Goal: Communication & Community: Connect with others

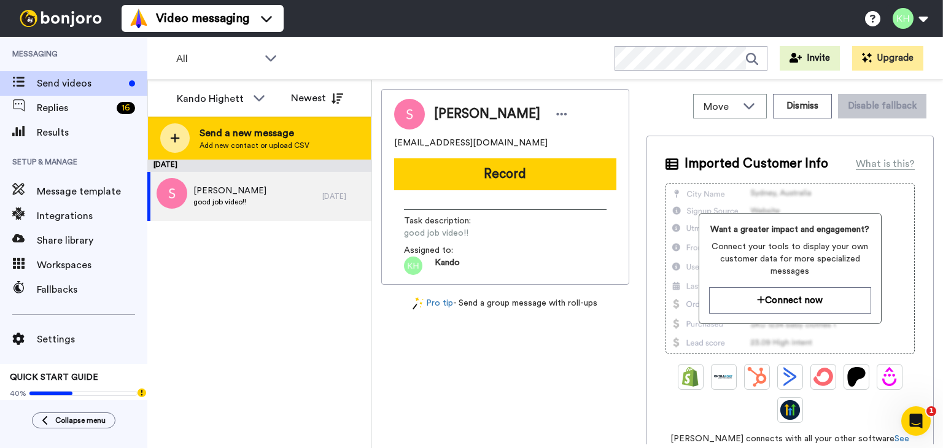
click at [295, 139] on span "Send a new message" at bounding box center [255, 133] width 110 height 15
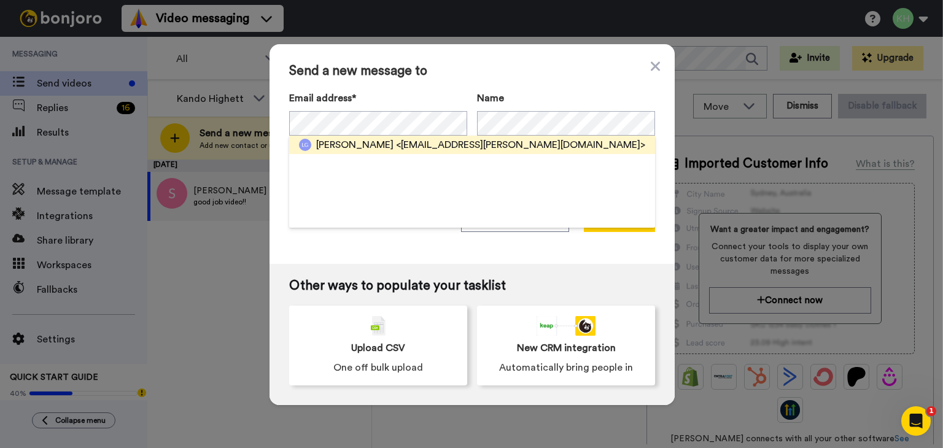
click at [396, 145] on span "<[EMAIL_ADDRESS][PERSON_NAME][DOMAIN_NAME]>" at bounding box center [520, 145] width 249 height 15
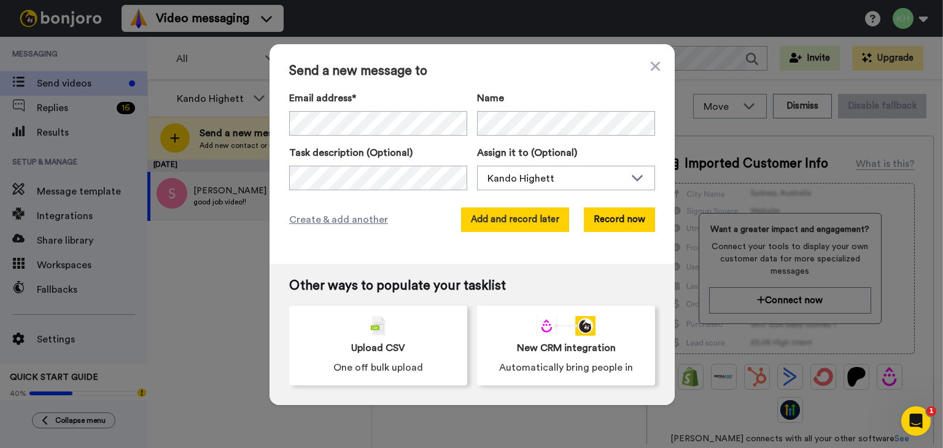
click at [486, 209] on button "Add and record later" at bounding box center [515, 220] width 108 height 25
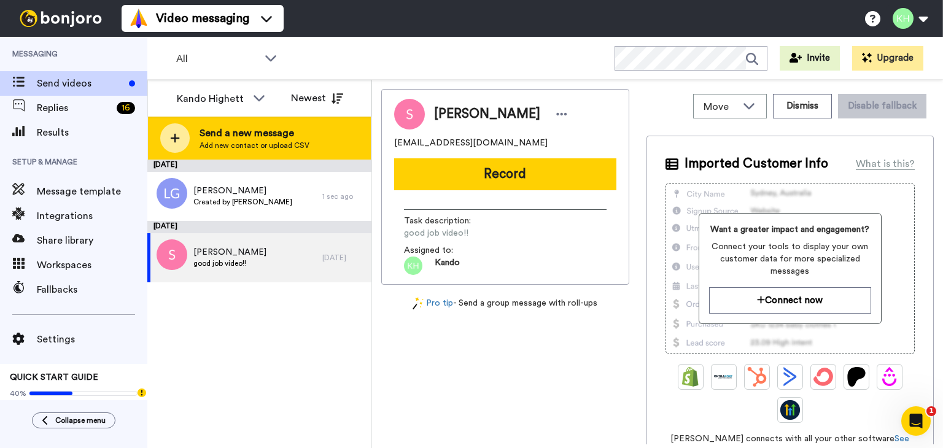
click at [196, 131] on div "Send a new message Add new contact or upload CSV" at bounding box center [259, 138] width 223 height 43
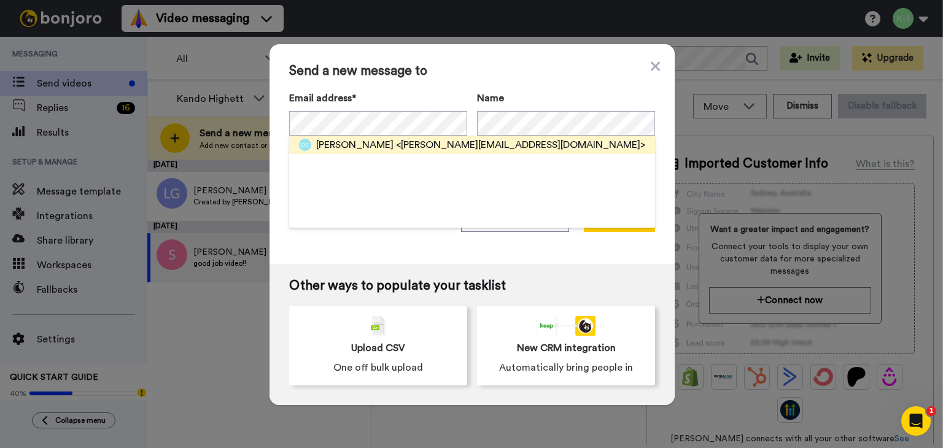
click at [469, 142] on span "<[PERSON_NAME][EMAIL_ADDRESS][DOMAIN_NAME]>" at bounding box center [520, 145] width 249 height 15
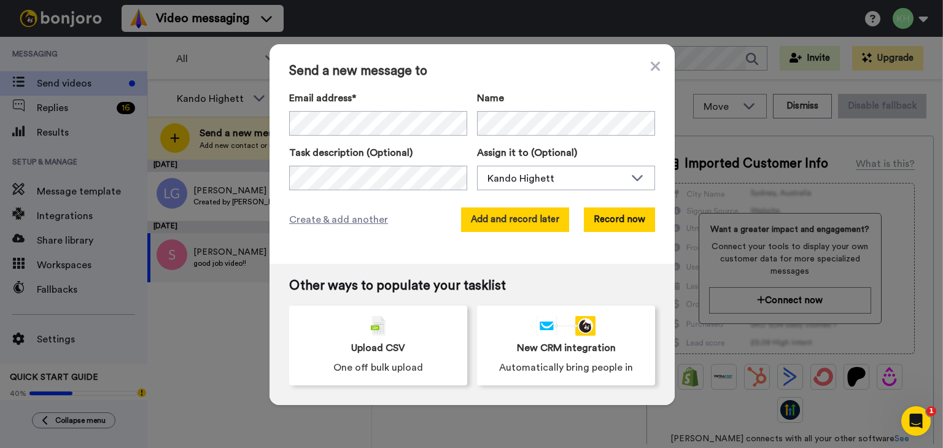
click at [508, 216] on button "Add and record later" at bounding box center [515, 220] width 108 height 25
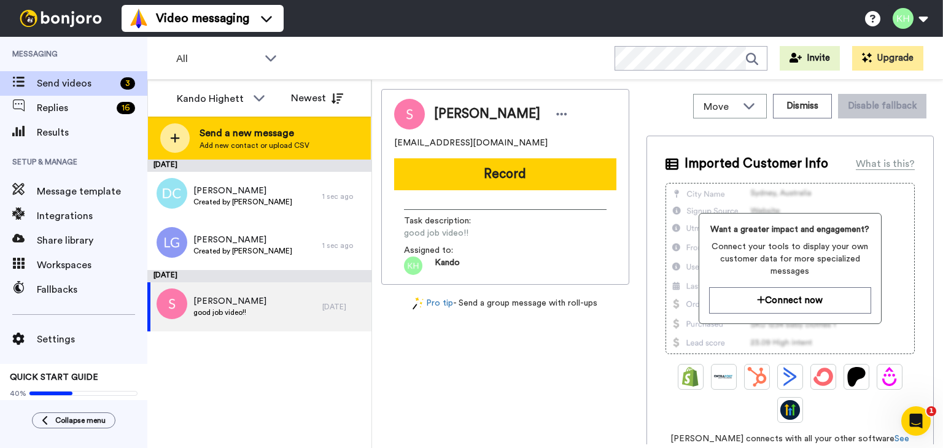
click at [249, 147] on span "Add new contact or upload CSV" at bounding box center [255, 146] width 110 height 10
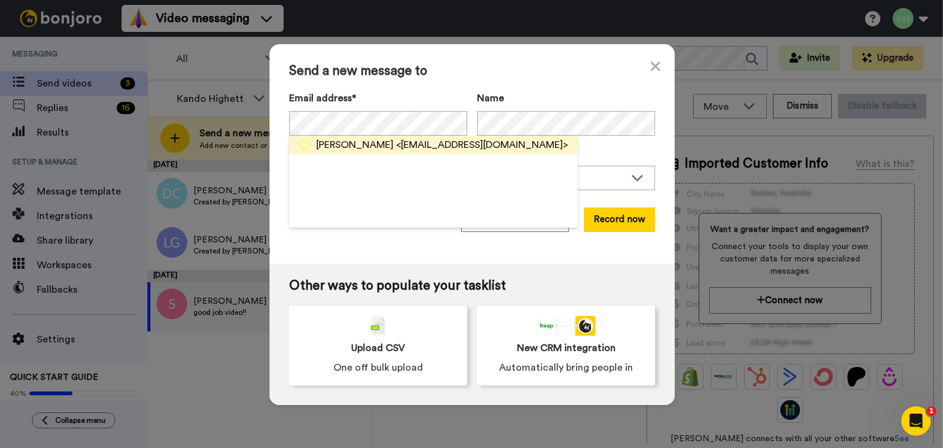
click at [408, 143] on span "<[EMAIL_ADDRESS][DOMAIN_NAME]>" at bounding box center [482, 145] width 172 height 15
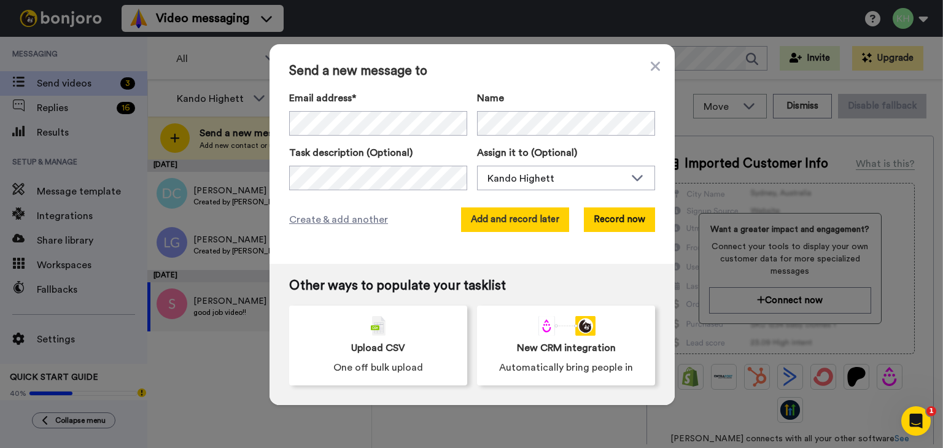
click at [498, 220] on button "Add and record later" at bounding box center [515, 220] width 108 height 25
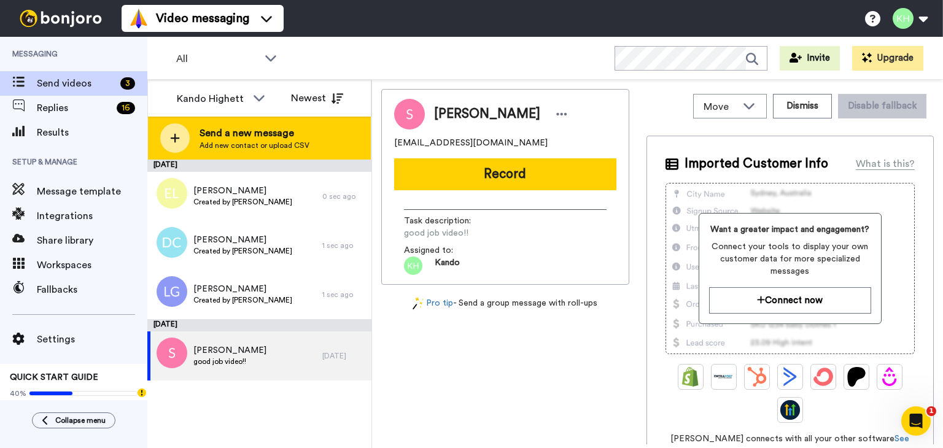
click at [260, 136] on span "Send a new message" at bounding box center [255, 133] width 110 height 15
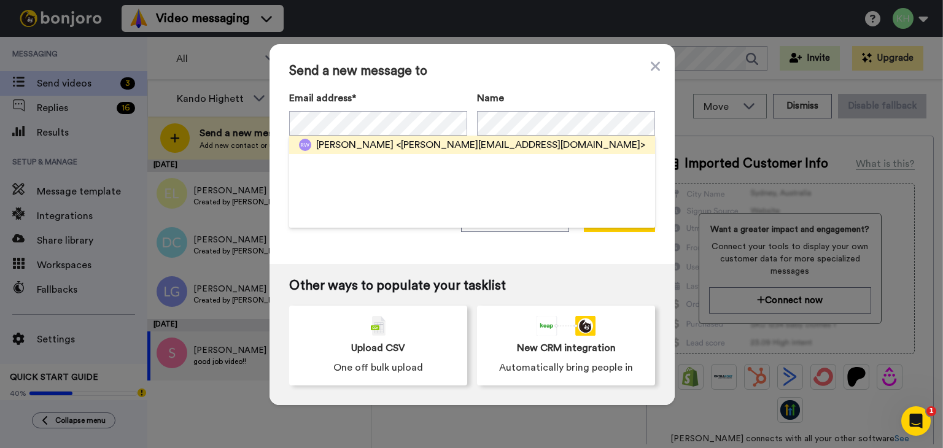
click at [396, 141] on span "<[PERSON_NAME][EMAIL_ADDRESS][DOMAIN_NAME]>" at bounding box center [520, 145] width 249 height 15
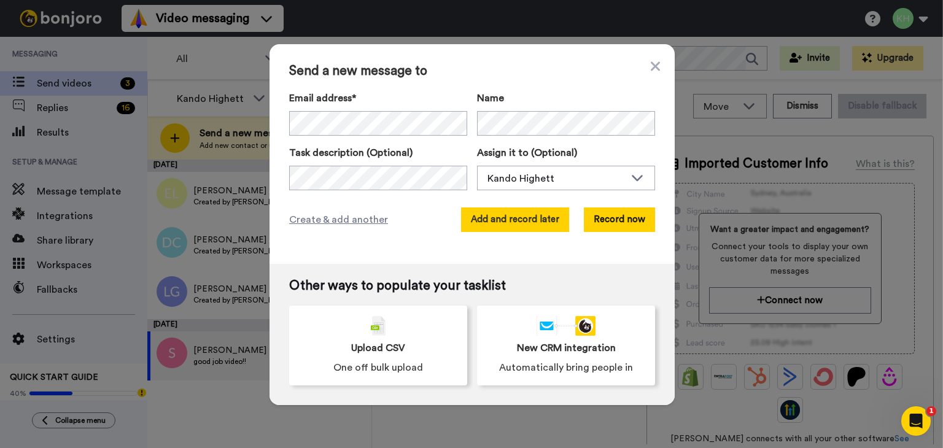
click at [491, 213] on button "Add and record later" at bounding box center [515, 220] width 108 height 25
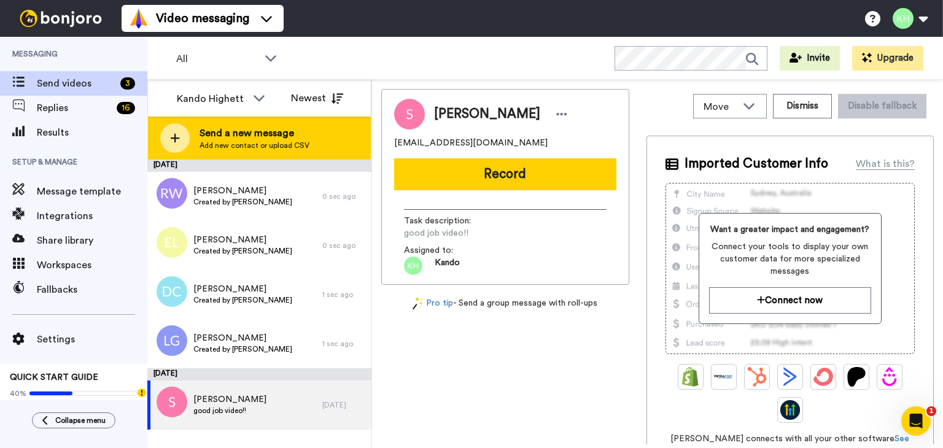
click at [251, 141] on span "Add new contact or upload CSV" at bounding box center [255, 146] width 110 height 10
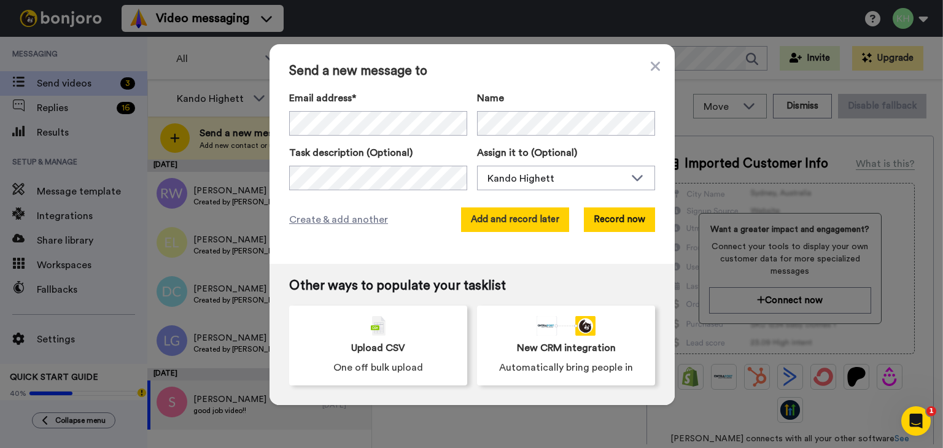
click at [480, 224] on button "Add and record later" at bounding box center [515, 220] width 108 height 25
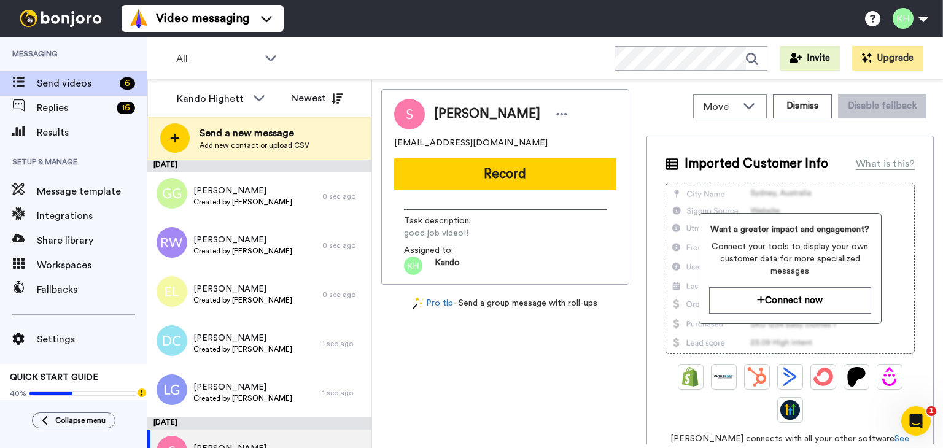
click at [480, 224] on span "Task description :" at bounding box center [447, 221] width 86 height 12
